Goal: Transaction & Acquisition: Purchase product/service

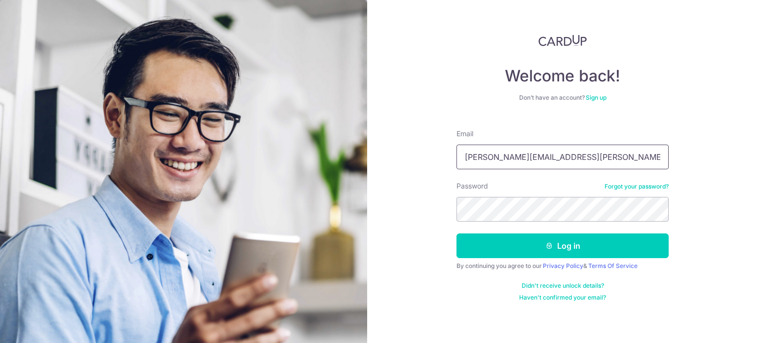
drag, startPoint x: 562, startPoint y: 166, endPoint x: 438, endPoint y: 168, distance: 123.5
click at [438, 168] on div "Welcome back! Don’t have an account? Sign up Email sharon.guan@gmail.com Passwo…" at bounding box center [562, 171] width 391 height 343
type input "[EMAIL_ADDRESS][DOMAIN_NAME]"
click at [457, 234] on button "Log in" at bounding box center [563, 246] width 212 height 25
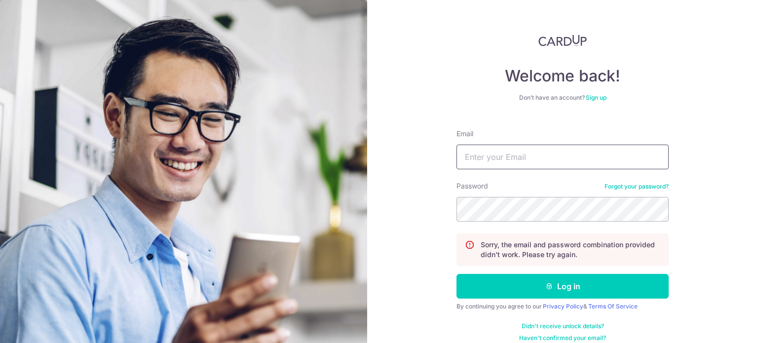
type input "sharon.guan@gmail.com"
click at [425, 189] on div "Welcome back! Don’t have an account? Sign up Email sharon.guan@gmail.com Passwo…" at bounding box center [562, 171] width 391 height 343
click at [457, 274] on button "Log in" at bounding box center [563, 286] width 212 height 25
drag, startPoint x: 510, startPoint y: 157, endPoint x: 384, endPoint y: 151, distance: 126.1
click at [384, 151] on div "Welcome back! Don’t have an account? Sign up Email sharon.guan@gmail.com Passwo…" at bounding box center [562, 171] width 391 height 343
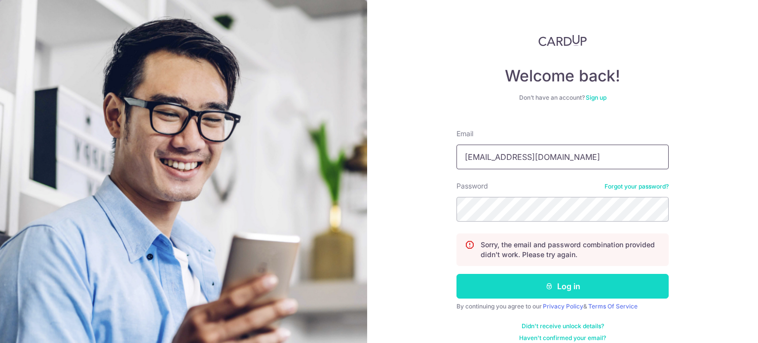
type input "kevfang@gmail.com"
click at [547, 283] on icon "submit" at bounding box center [550, 286] width 8 height 8
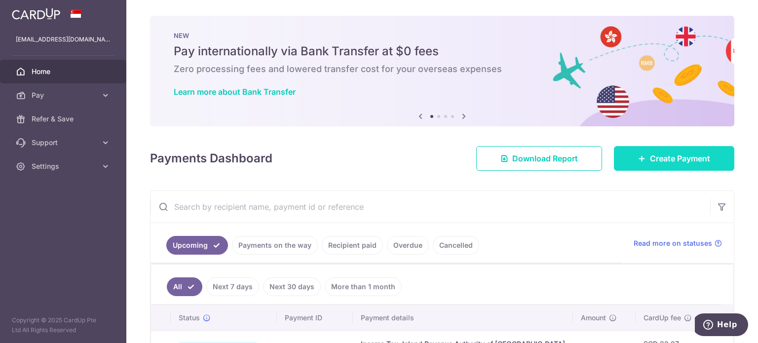
click at [712, 149] on link "Create Payment" at bounding box center [674, 158] width 120 height 25
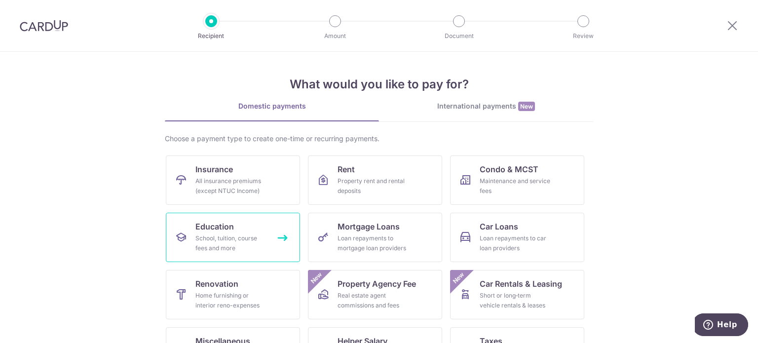
click at [231, 244] on div "School, tuition, course fees and more" at bounding box center [231, 244] width 71 height 20
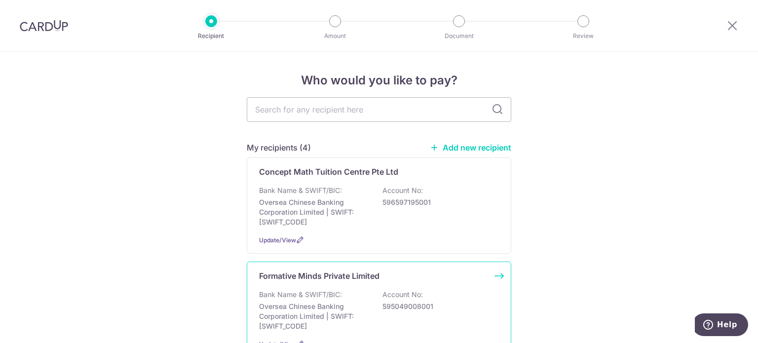
click at [360, 300] on div "Bank Name & SWIFT/BIC: Oversea Chinese Banking Corporation Limited | SWIFT: [SW…" at bounding box center [379, 310] width 240 height 41
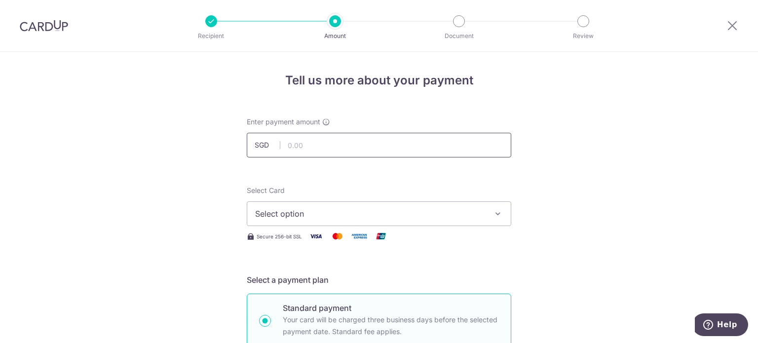
click at [318, 151] on input "text" at bounding box center [379, 145] width 265 height 25
type input "1,120.00"
click at [355, 212] on span "Select option" at bounding box center [370, 214] width 230 height 12
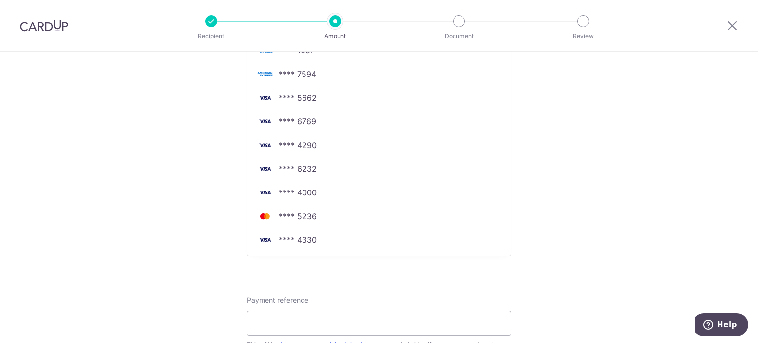
scroll to position [328, 0]
click at [346, 225] on link "**** 5236" at bounding box center [379, 217] width 264 height 24
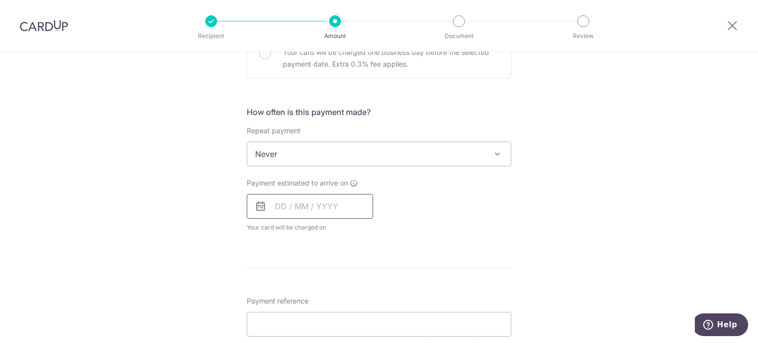
click at [322, 209] on input "text" at bounding box center [310, 206] width 126 height 25
click at [305, 314] on link "16" at bounding box center [307, 316] width 16 height 16
type input "16/09/2025"
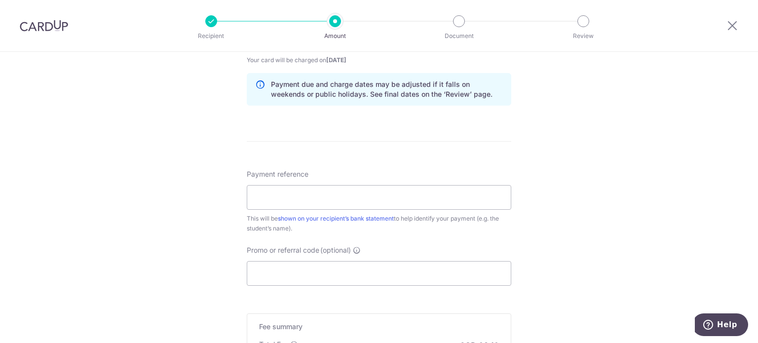
scroll to position [499, 0]
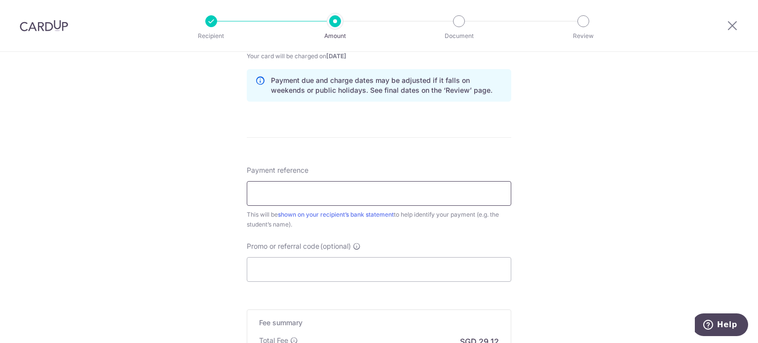
click at [324, 193] on input "Payment reference" at bounding box center [379, 193] width 265 height 25
type input "kieron#1137"
type input "I"
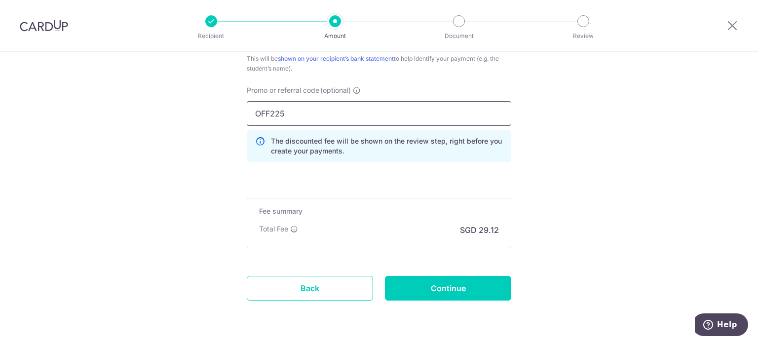
scroll to position [665, 0]
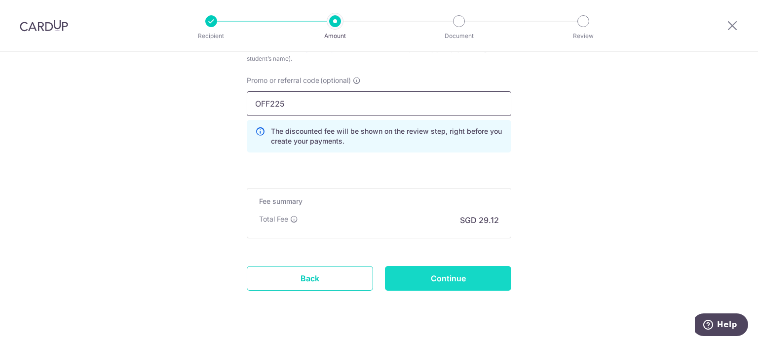
type input "OFF225"
click at [447, 270] on input "Continue" at bounding box center [448, 278] width 126 height 25
type input "Create Schedule"
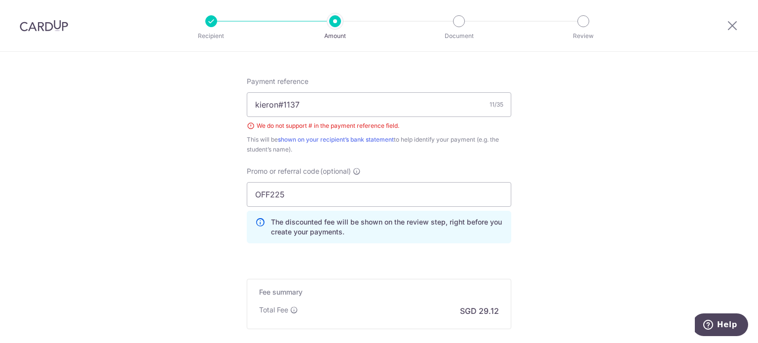
scroll to position [581, 0]
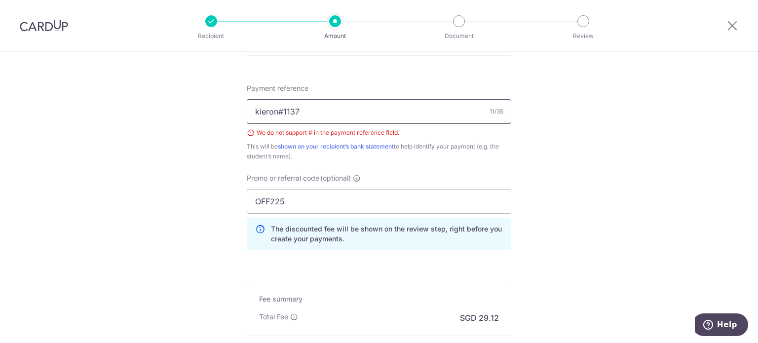
click at [281, 108] on input "kieron#1137" at bounding box center [379, 111] width 265 height 25
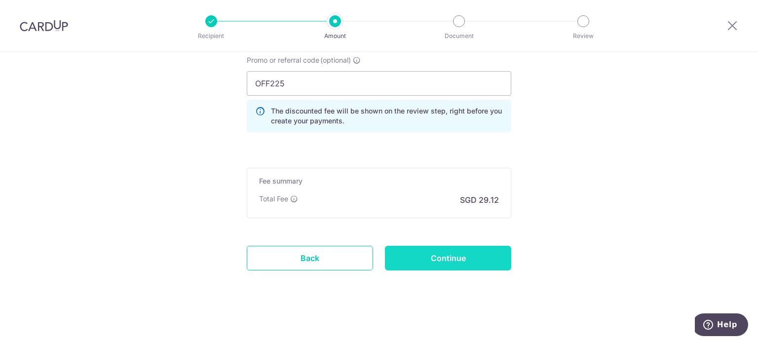
type input "kieronfang1137"
click at [489, 253] on input "Continue" at bounding box center [448, 258] width 126 height 25
type input "Create Schedule"
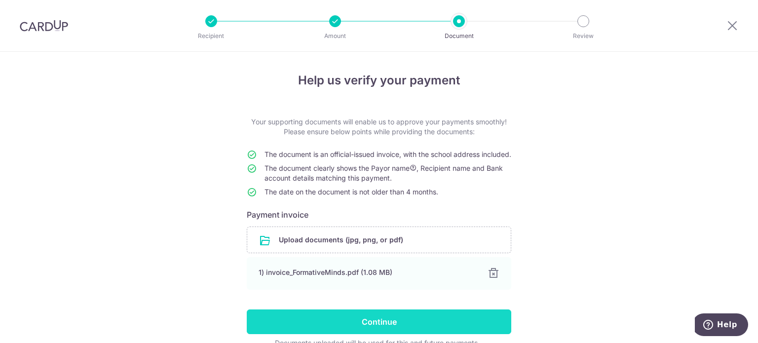
click at [364, 330] on input "Continue" at bounding box center [379, 322] width 265 height 25
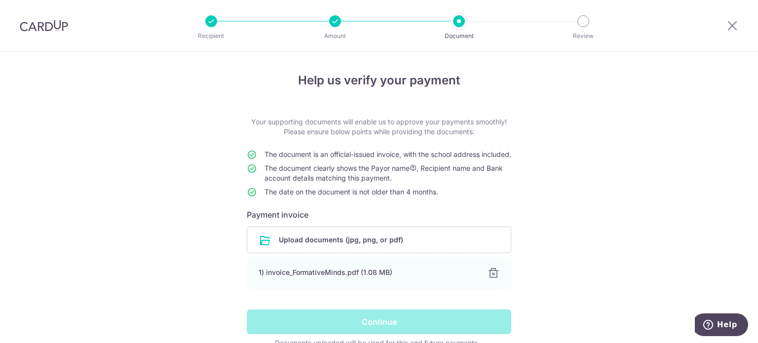
scroll to position [61, 0]
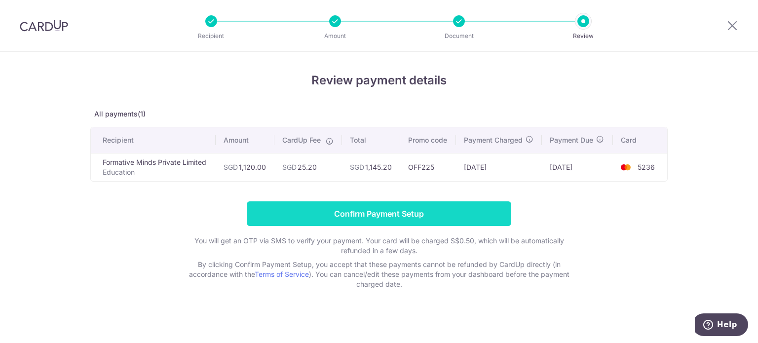
click at [391, 205] on input "Confirm Payment Setup" at bounding box center [379, 213] width 265 height 25
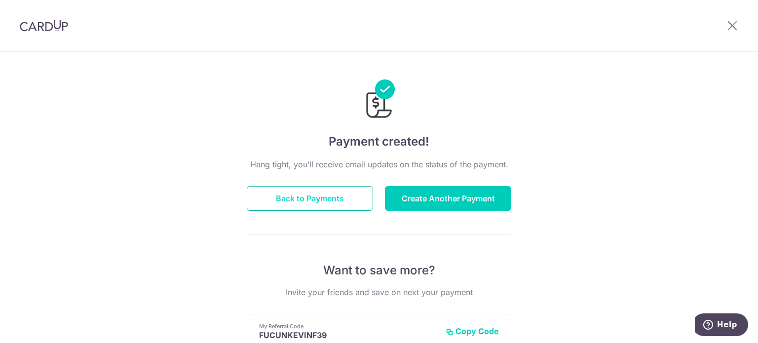
click at [318, 189] on button "Back to Payments" at bounding box center [310, 198] width 126 height 25
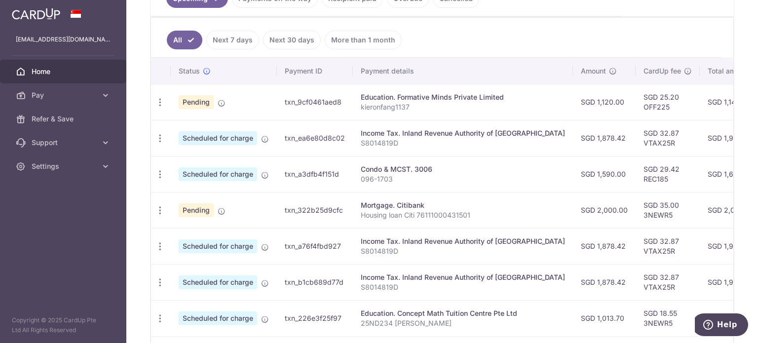
scroll to position [247, 0]
click at [162, 207] on icon "button" at bounding box center [160, 210] width 10 height 10
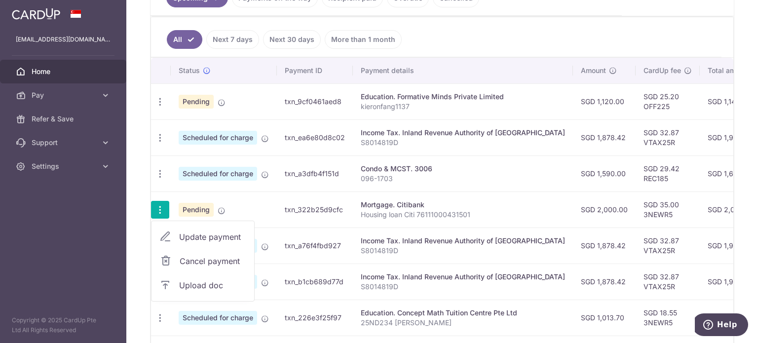
click at [202, 260] on span "Cancel payment" at bounding box center [213, 261] width 66 height 12
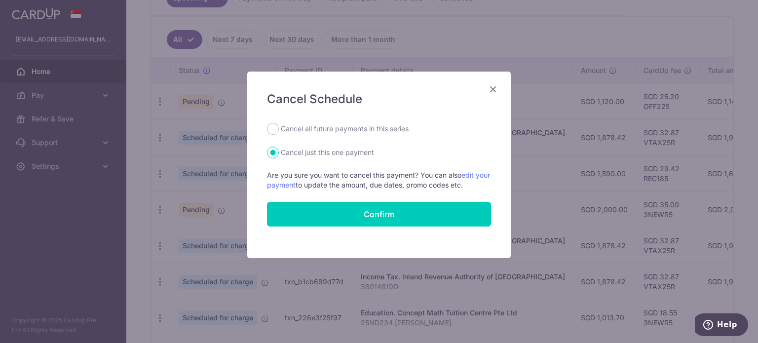
click at [488, 91] on icon "Close" at bounding box center [493, 89] width 12 height 12
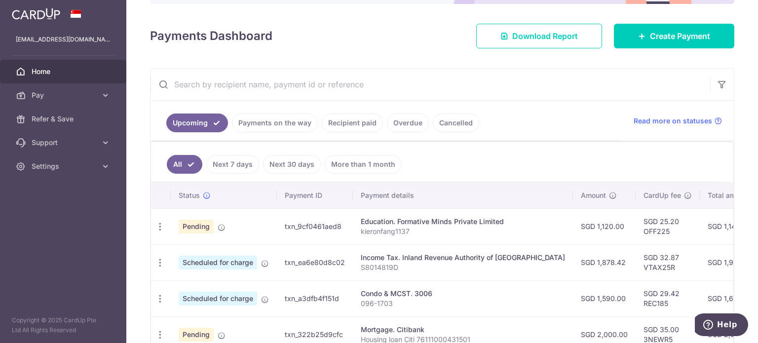
scroll to position [109, 0]
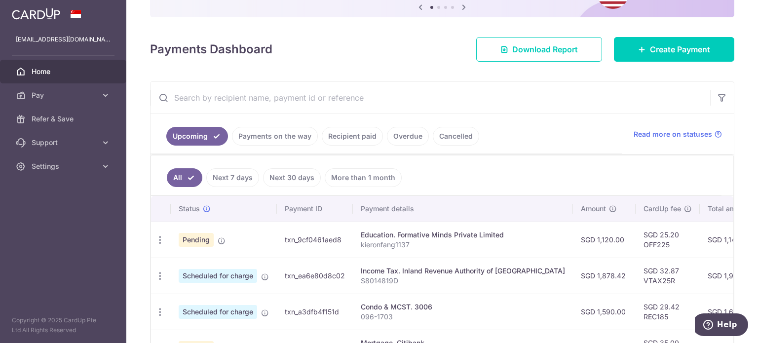
click at [304, 174] on link "Next 30 days" at bounding box center [292, 177] width 58 height 19
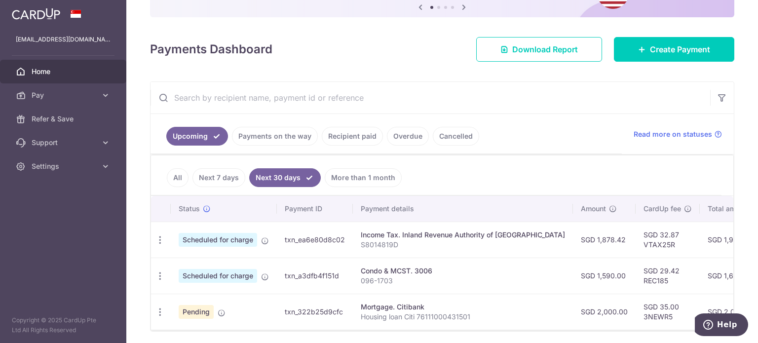
scroll to position [129, 0]
